Goal: Task Accomplishment & Management: Use online tool/utility

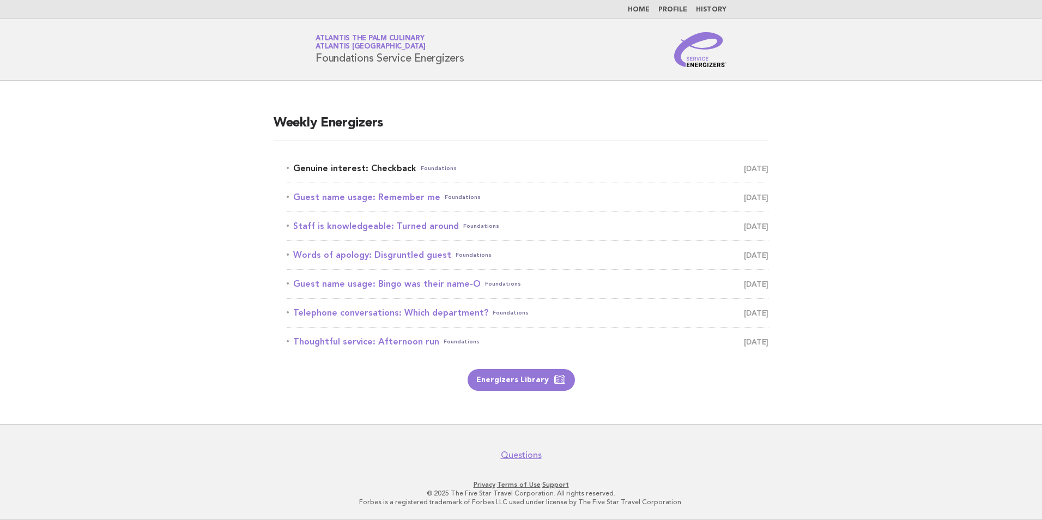
click at [387, 172] on link "Genuine interest: Checkback Foundations October 8" at bounding box center [528, 168] width 482 height 15
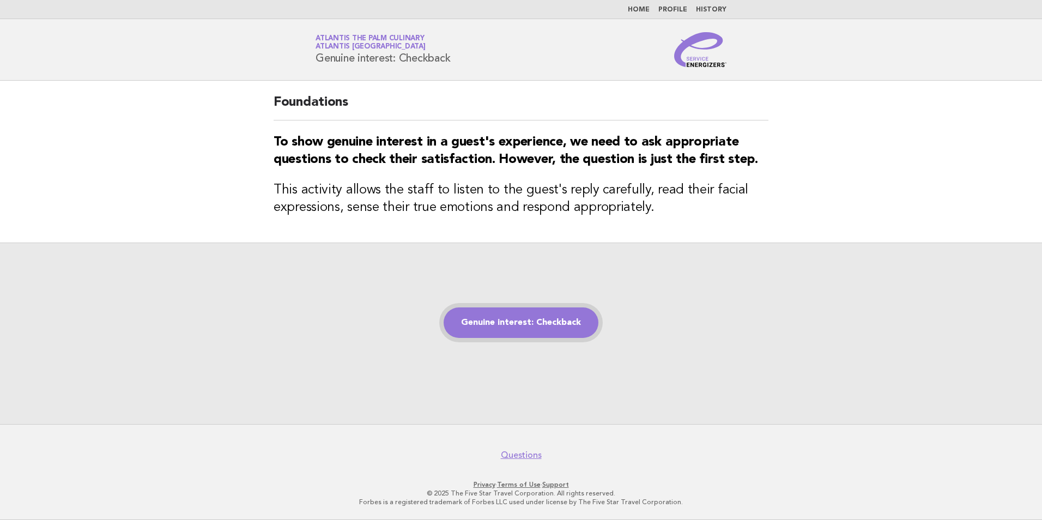
click at [506, 317] on link "Genuine interest: Checkback" at bounding box center [521, 322] width 155 height 31
click at [500, 321] on link "Genuine interest: Checkback" at bounding box center [521, 322] width 155 height 31
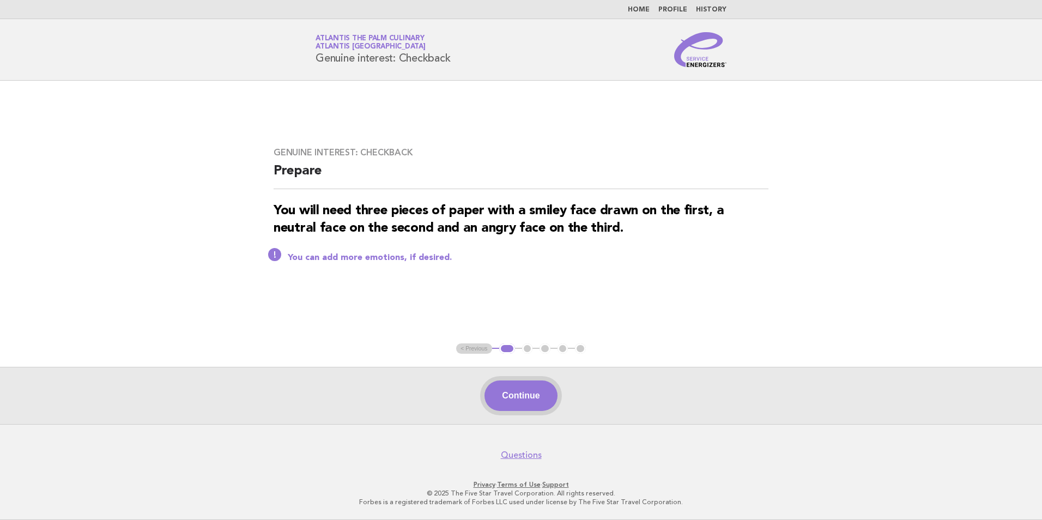
click at [528, 383] on button "Continue" at bounding box center [520, 395] width 72 height 31
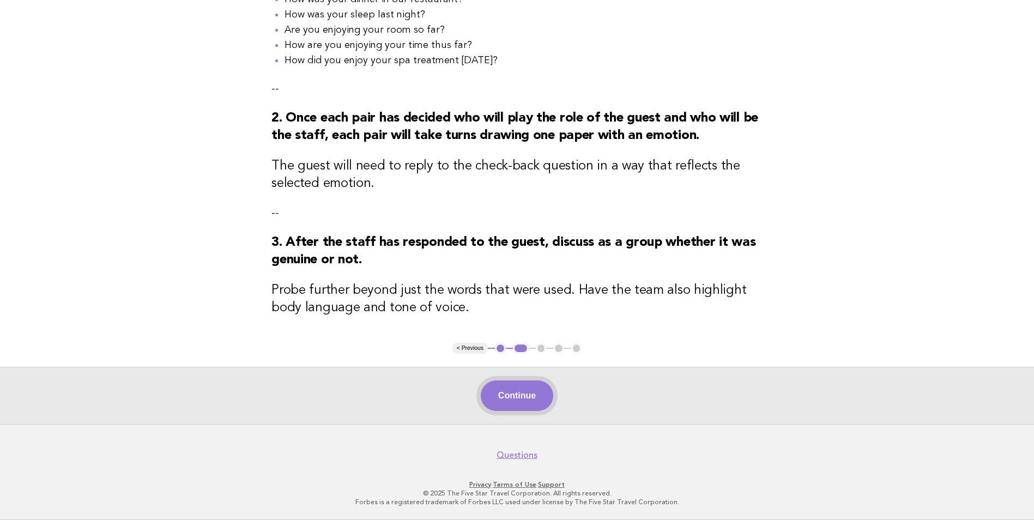
click at [514, 404] on button "Continue" at bounding box center [517, 395] width 72 height 31
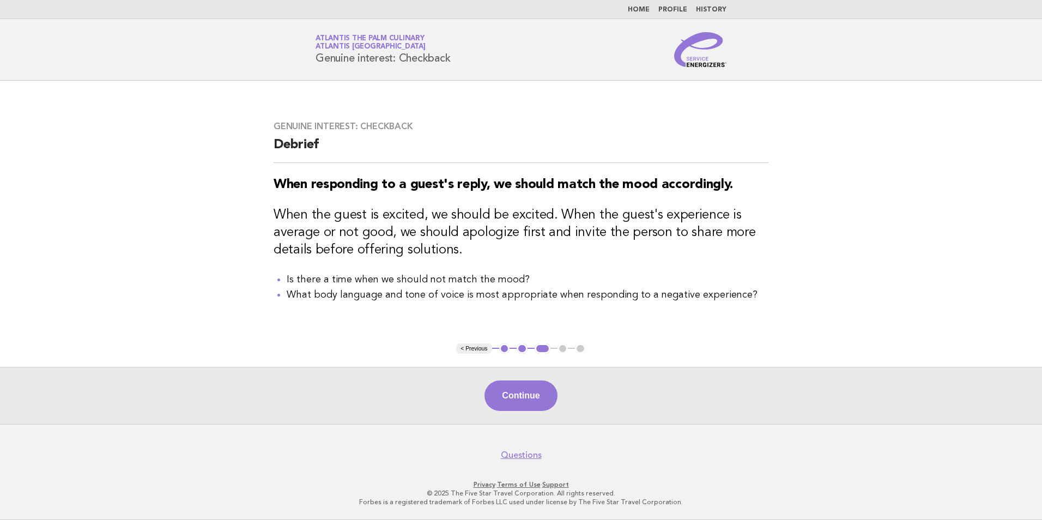
click at [493, 387] on button "Continue" at bounding box center [520, 395] width 72 height 31
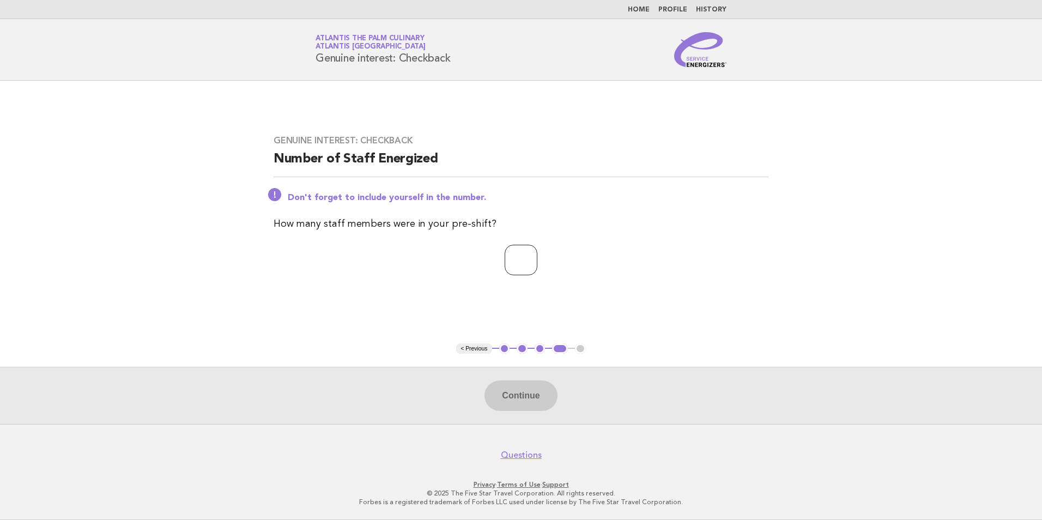
click at [505, 268] on input "number" at bounding box center [521, 260] width 33 height 31
type input "**"
click at [563, 397] on div "Continue" at bounding box center [521, 395] width 1042 height 57
click at [548, 391] on button "Continue" at bounding box center [520, 395] width 72 height 31
